Goal: Complete application form: Complete application form

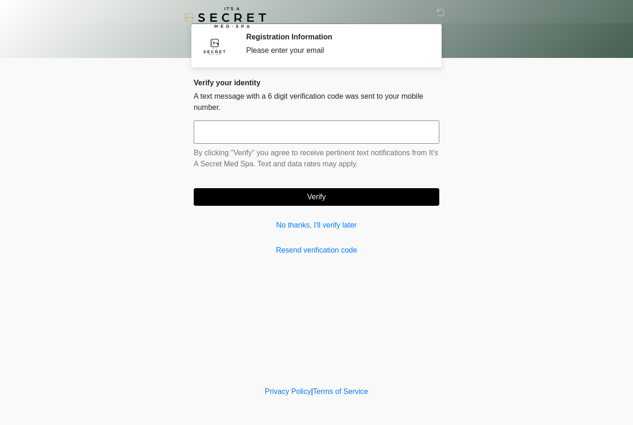
click at [324, 215] on div "Verify your identity A text message with a 6 digit verification code was sent t…" at bounding box center [317, 167] width 246 height 178
click at [330, 222] on link "No thanks, I'll verify later" at bounding box center [317, 225] width 246 height 11
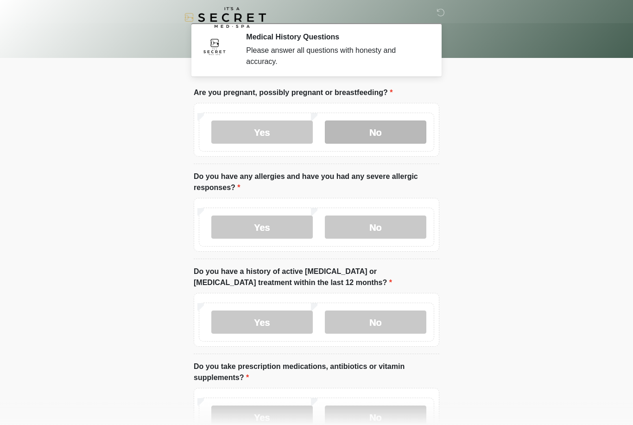
click at [392, 130] on label "No" at bounding box center [376, 132] width 102 height 23
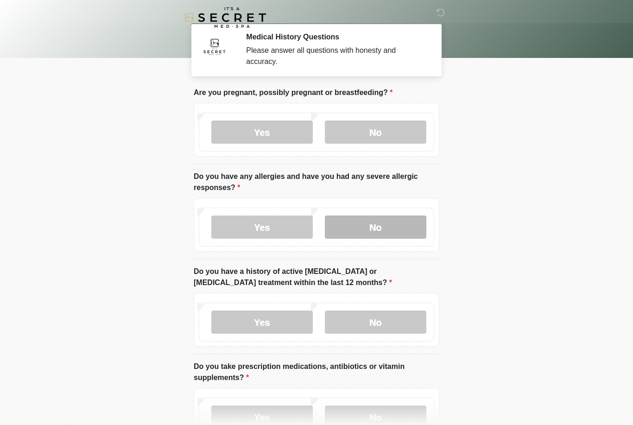
click at [392, 228] on label "No" at bounding box center [376, 227] width 102 height 23
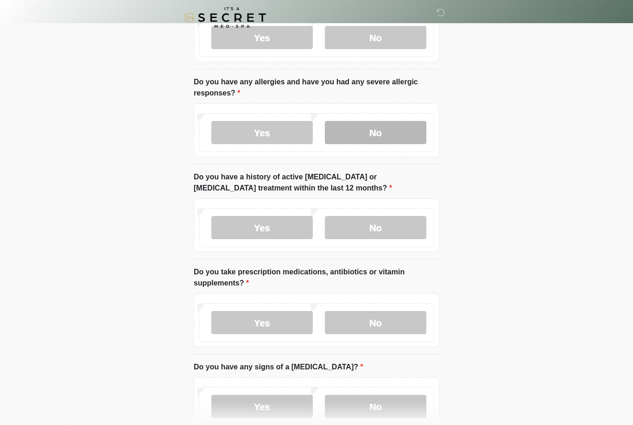
scroll to position [104, 0]
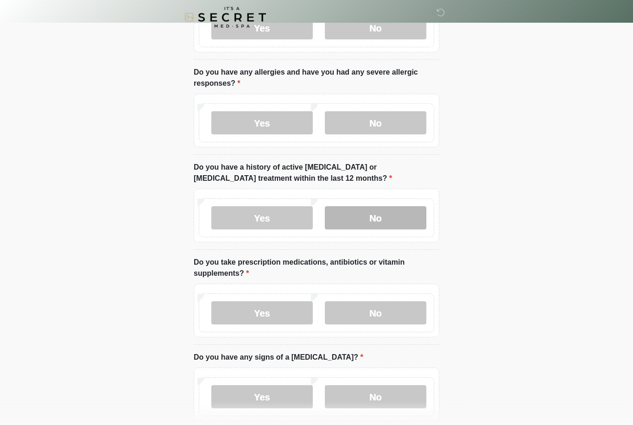
click at [393, 220] on label "No" at bounding box center [376, 218] width 102 height 23
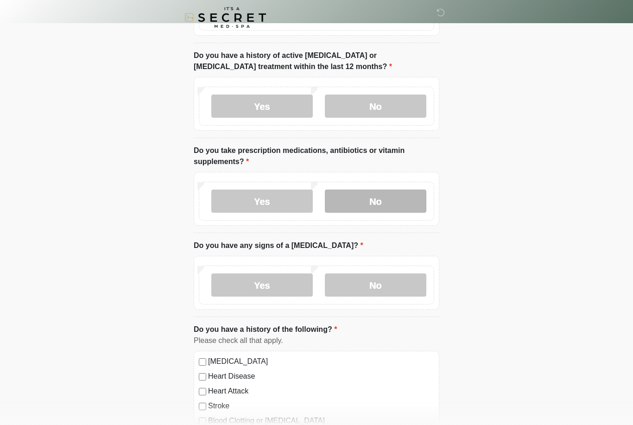
click at [403, 200] on label "No" at bounding box center [376, 201] width 102 height 23
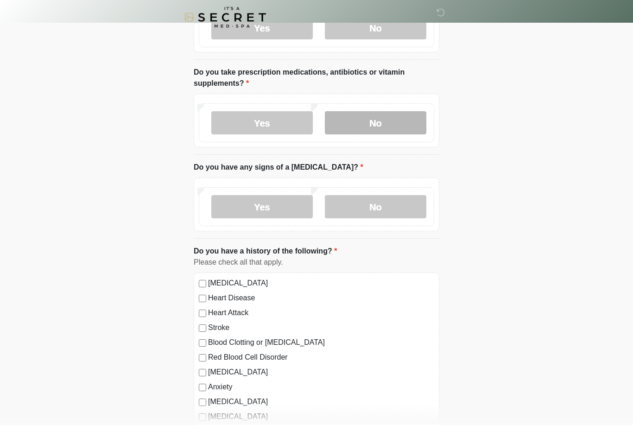
scroll to position [299, 0]
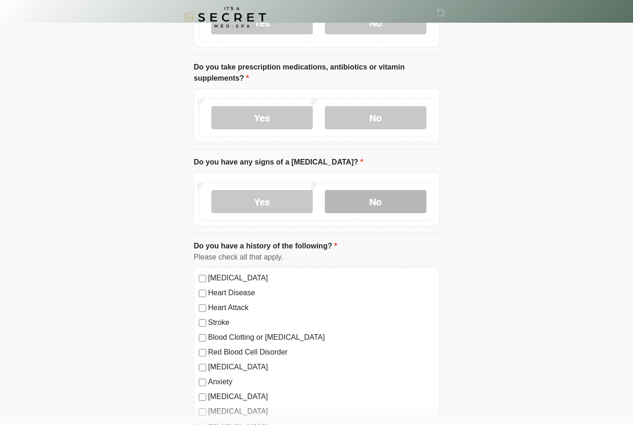
click at [407, 203] on label "No" at bounding box center [376, 202] width 102 height 23
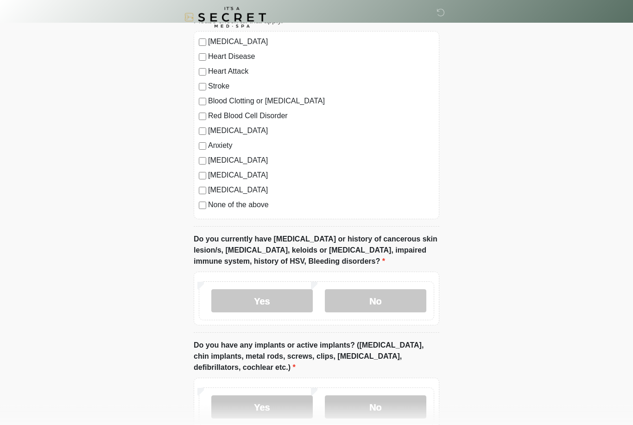
scroll to position [536, 0]
click at [266, 203] on label "None of the above" at bounding box center [321, 204] width 226 height 11
click at [409, 299] on label "No" at bounding box center [376, 300] width 102 height 23
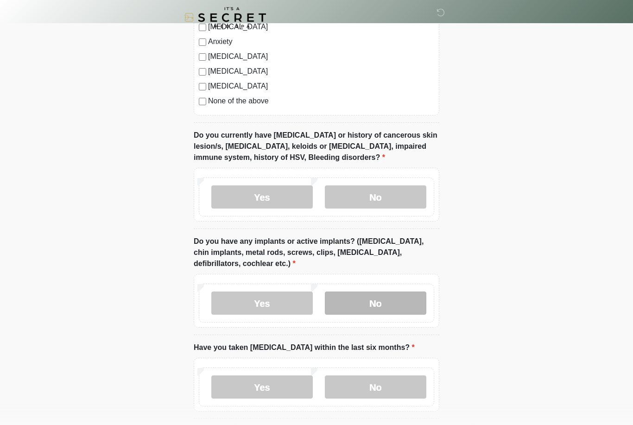
click at [411, 300] on label "No" at bounding box center [376, 303] width 102 height 23
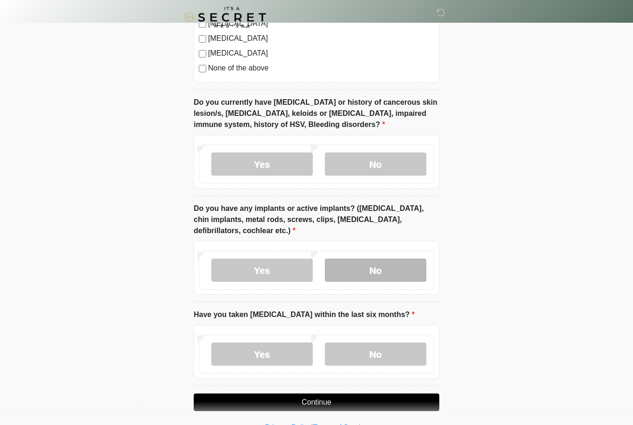
scroll to position [677, 0]
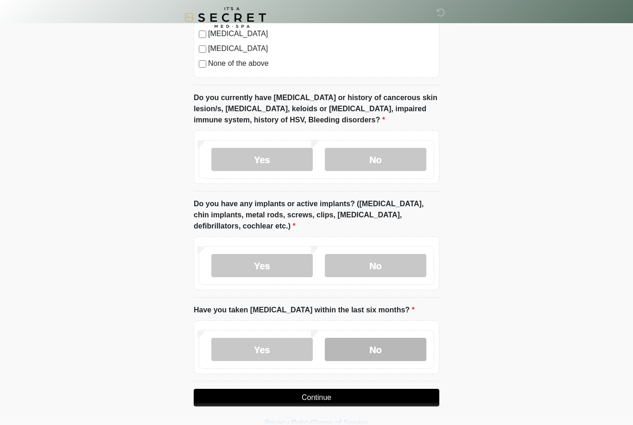
click at [402, 351] on label "No" at bounding box center [376, 349] width 102 height 23
click at [388, 394] on button "Continue" at bounding box center [317, 398] width 246 height 18
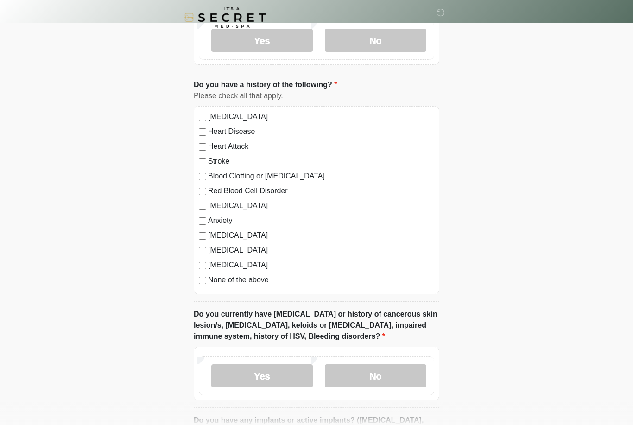
scroll to position [0, 0]
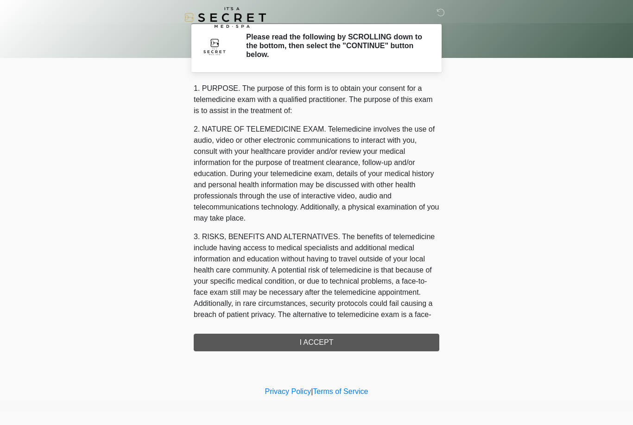
click at [351, 348] on div "1. PURPOSE. The purpose of this form is to obtain your consent for a telemedici…" at bounding box center [317, 217] width 246 height 268
click at [351, 342] on div "1. PURPOSE. The purpose of this form is to obtain your consent for a telemedici…" at bounding box center [317, 217] width 246 height 268
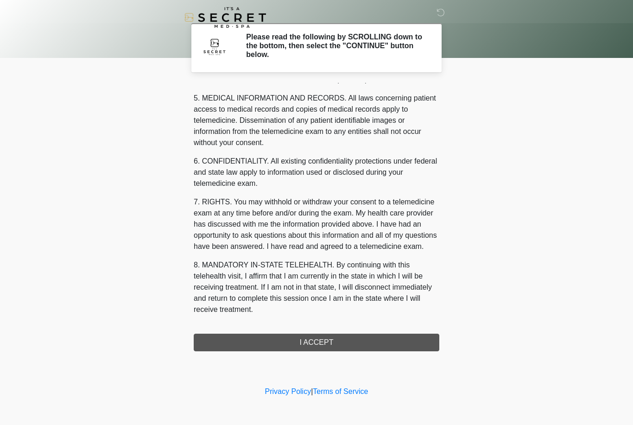
click at [326, 339] on div "1. PURPOSE. The purpose of this form is to obtain your consent for a telemedici…" at bounding box center [317, 217] width 246 height 268
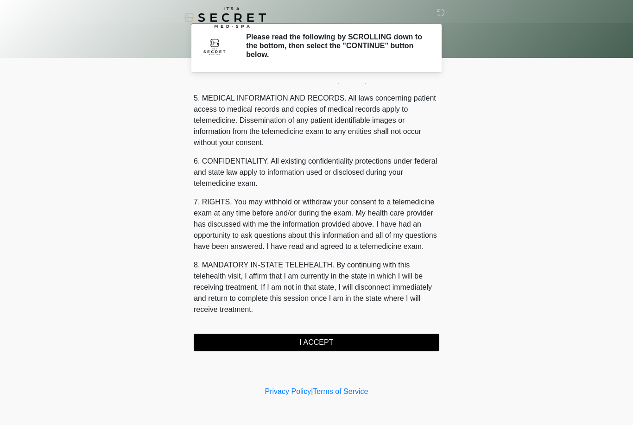
click at [328, 347] on button "I ACCEPT" at bounding box center [317, 343] width 246 height 18
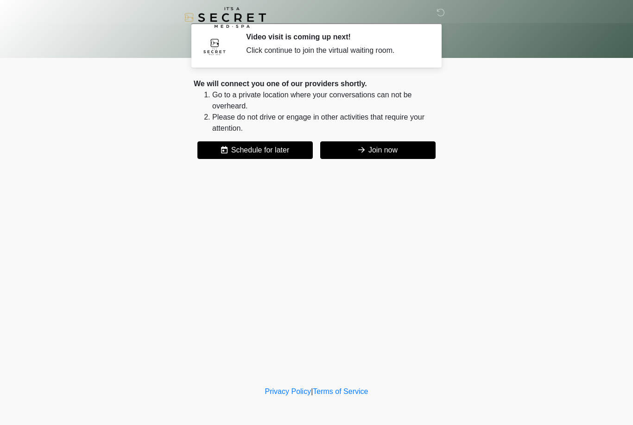
click at [406, 150] on button "Join now" at bounding box center [377, 150] width 115 height 18
